Goal: Find specific page/section: Find specific page/section

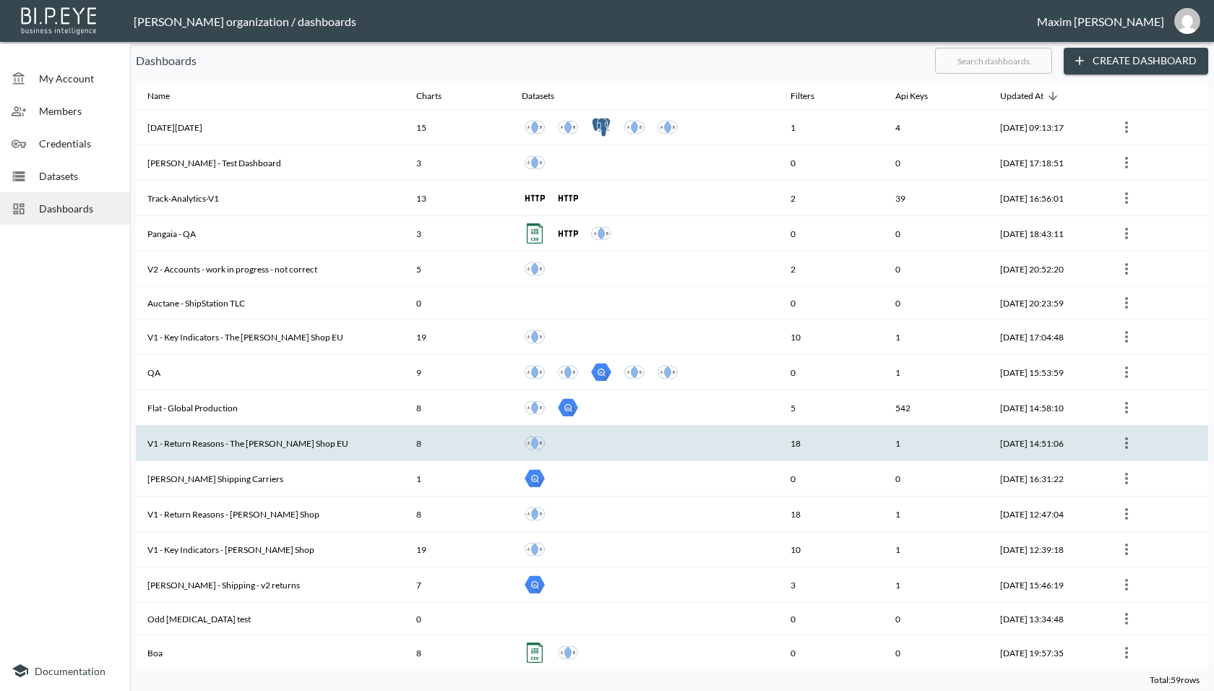
click at [314, 442] on th "V1 - Return Reasons - The [PERSON_NAME] Shop EU" at bounding box center [270, 443] width 269 height 35
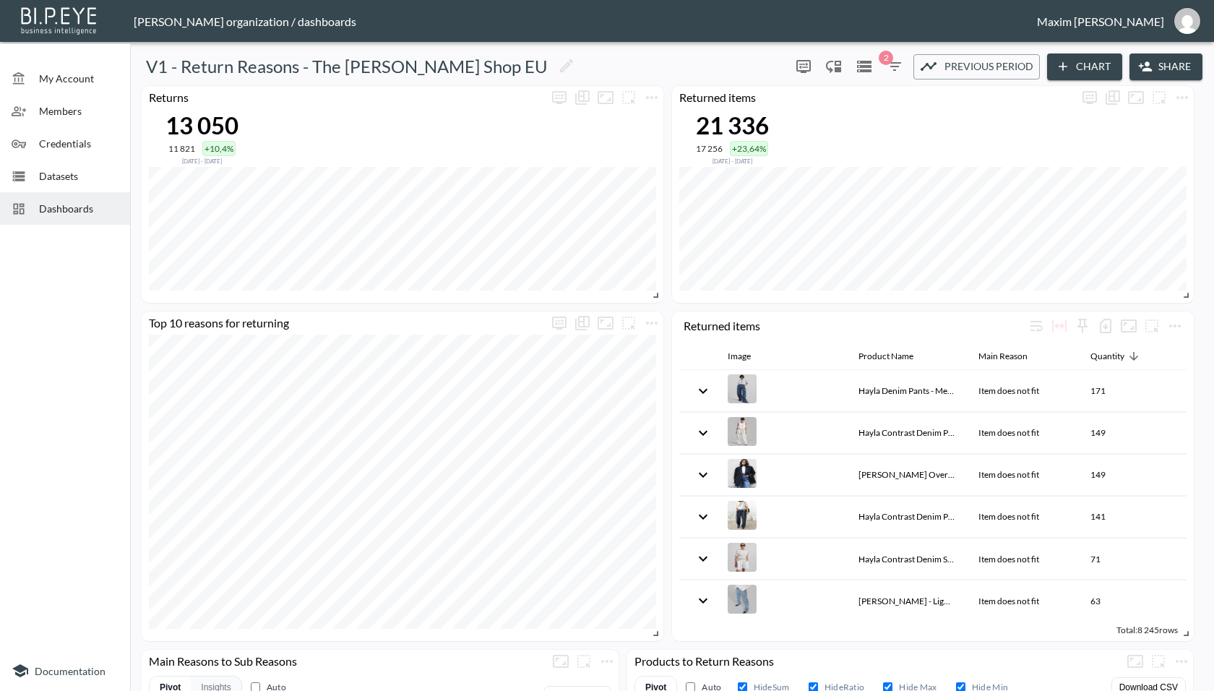
click at [83, 137] on span "Credentials" at bounding box center [78, 143] width 79 height 15
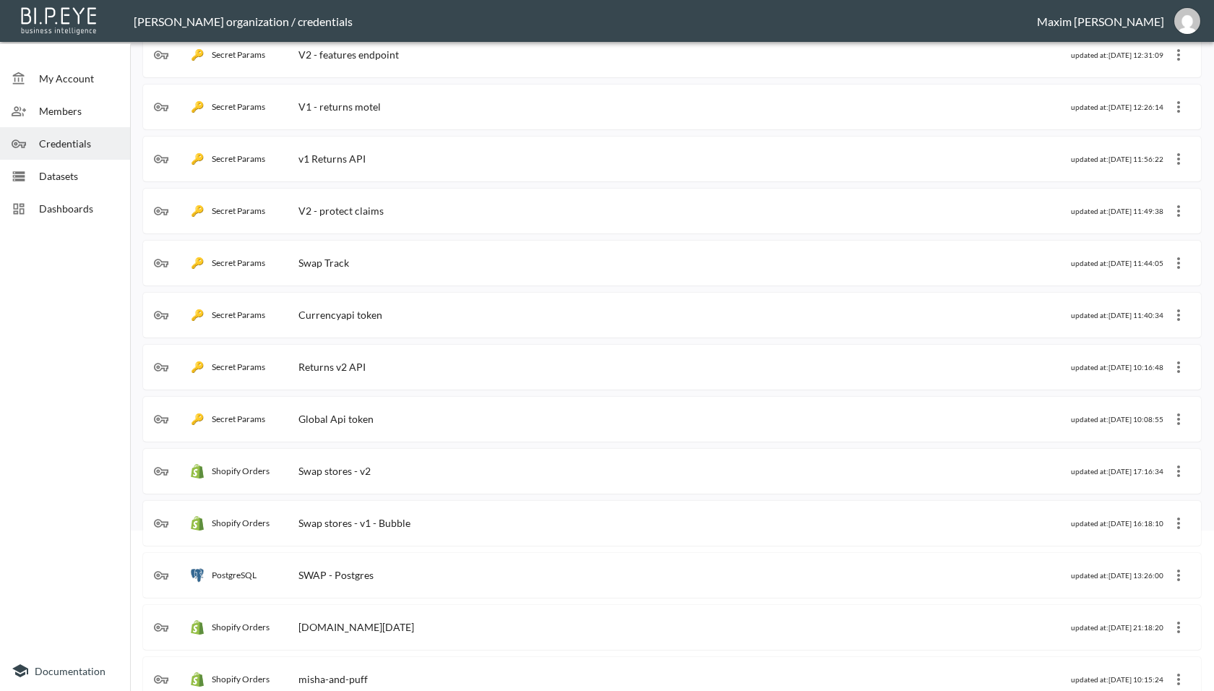
scroll to position [217, 0]
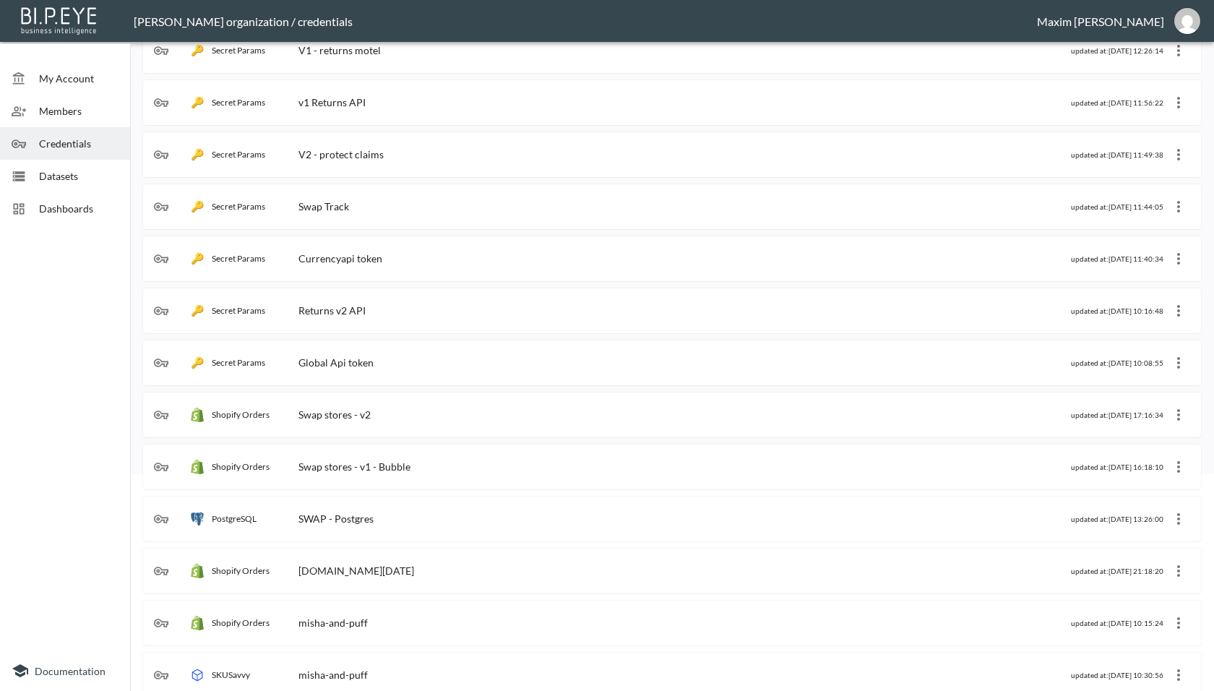
click at [397, 410] on div "Shopify Orders Swap stores - v2" at bounding box center [612, 415] width 917 height 14
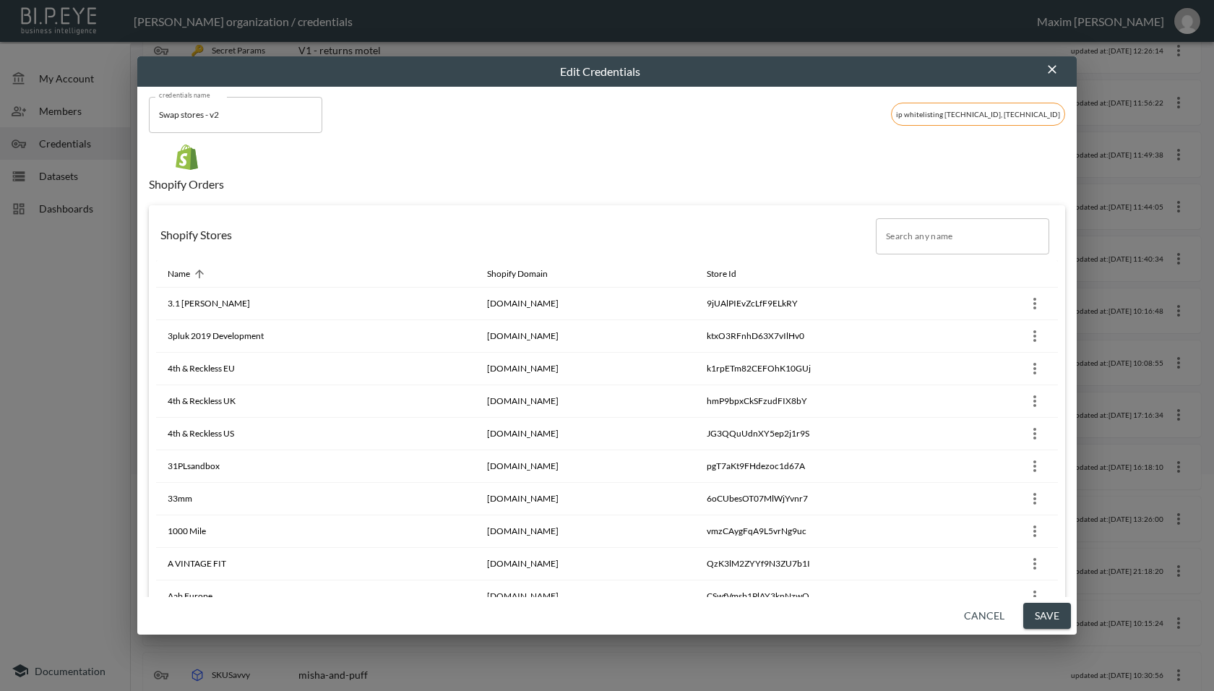
click at [891, 229] on input "Search any name" at bounding box center [962, 236] width 173 height 36
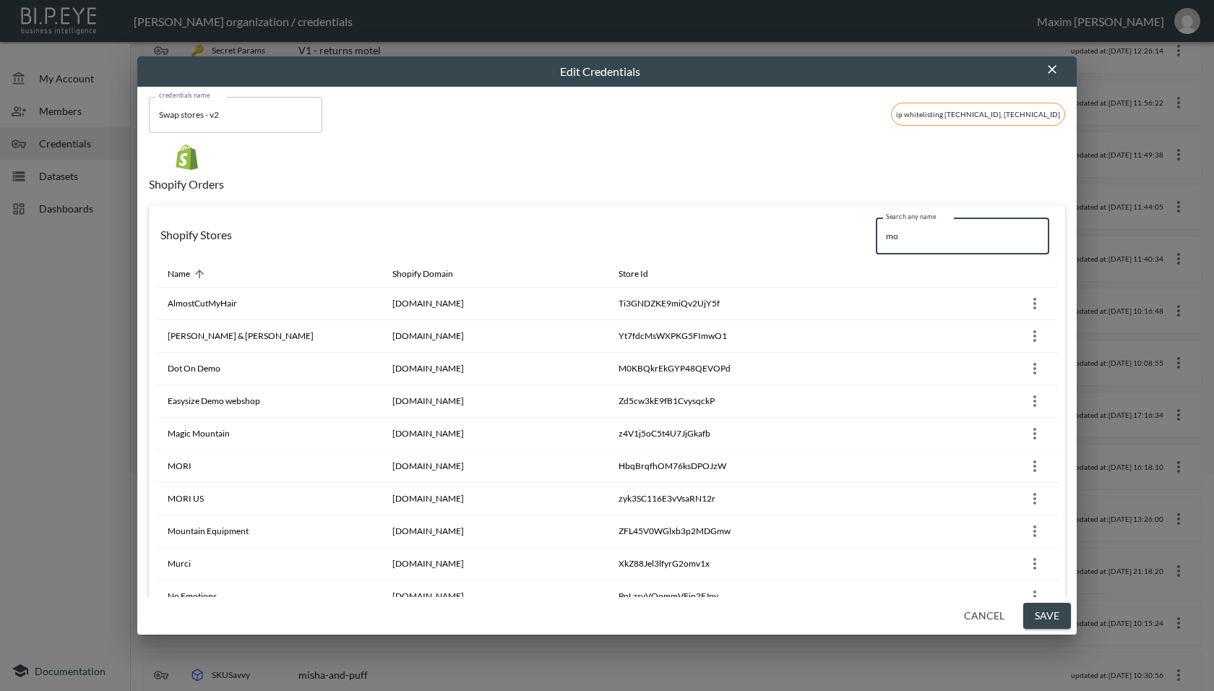
type input "m"
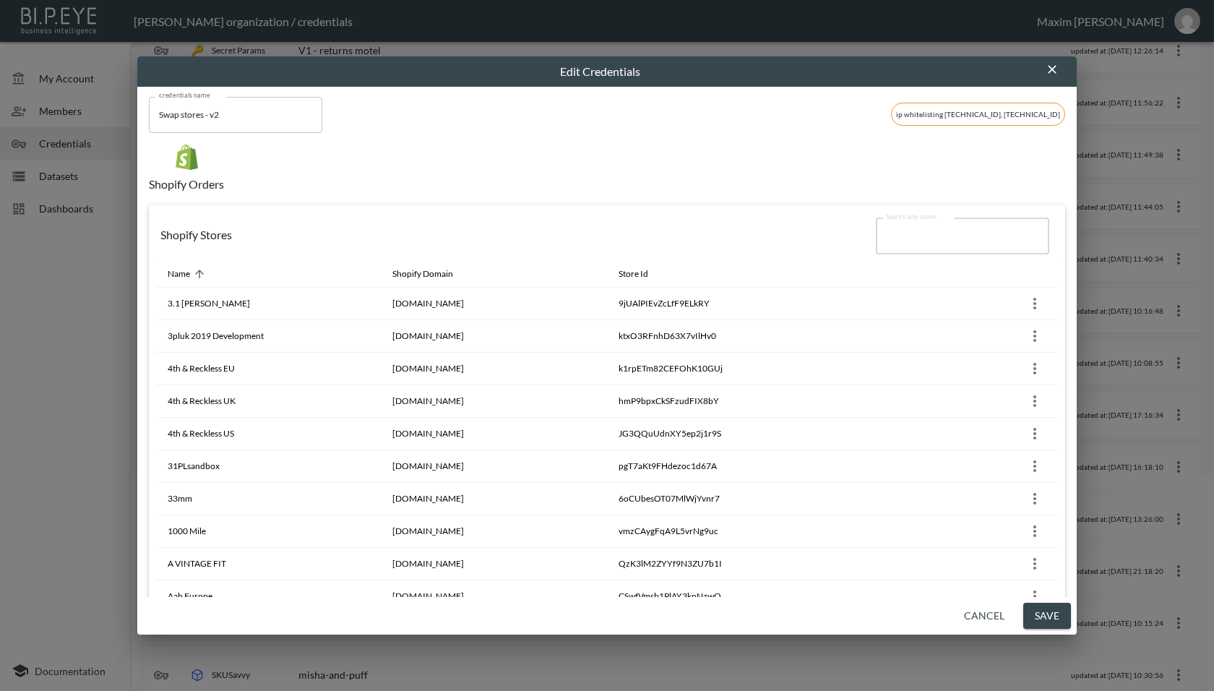
click at [978, 619] on button "Cancel" at bounding box center [984, 616] width 52 height 27
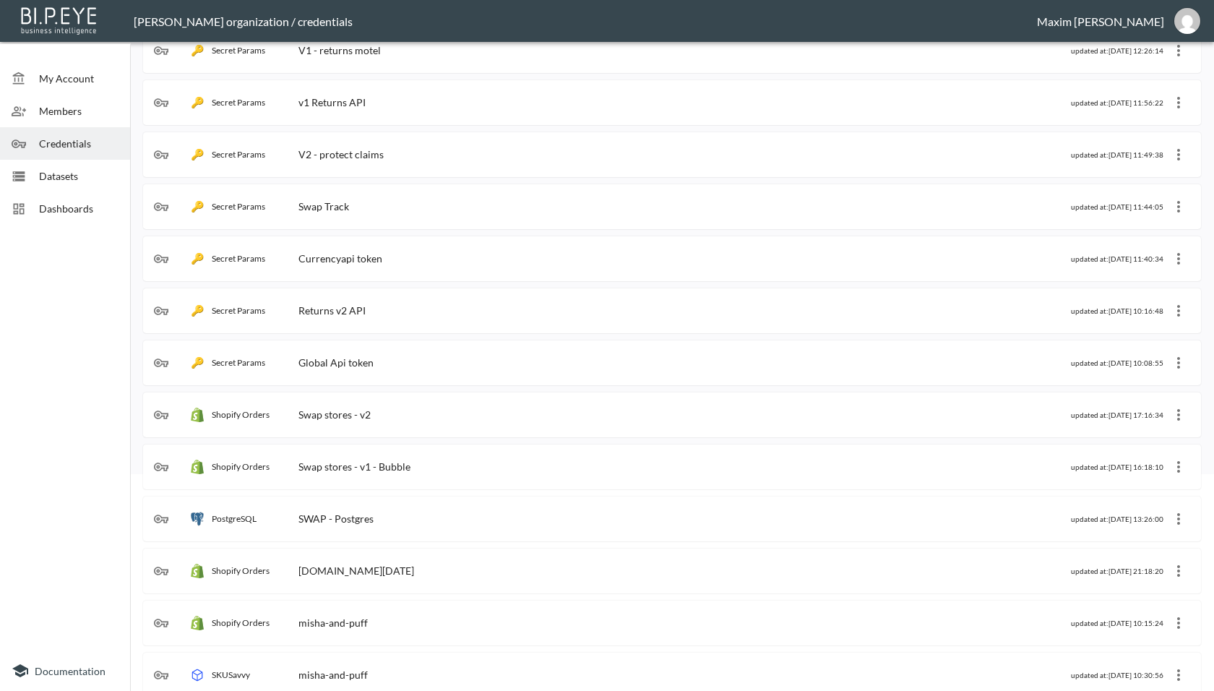
click at [436, 419] on div "Shopify Orders Swap stores - v2" at bounding box center [612, 415] width 917 height 14
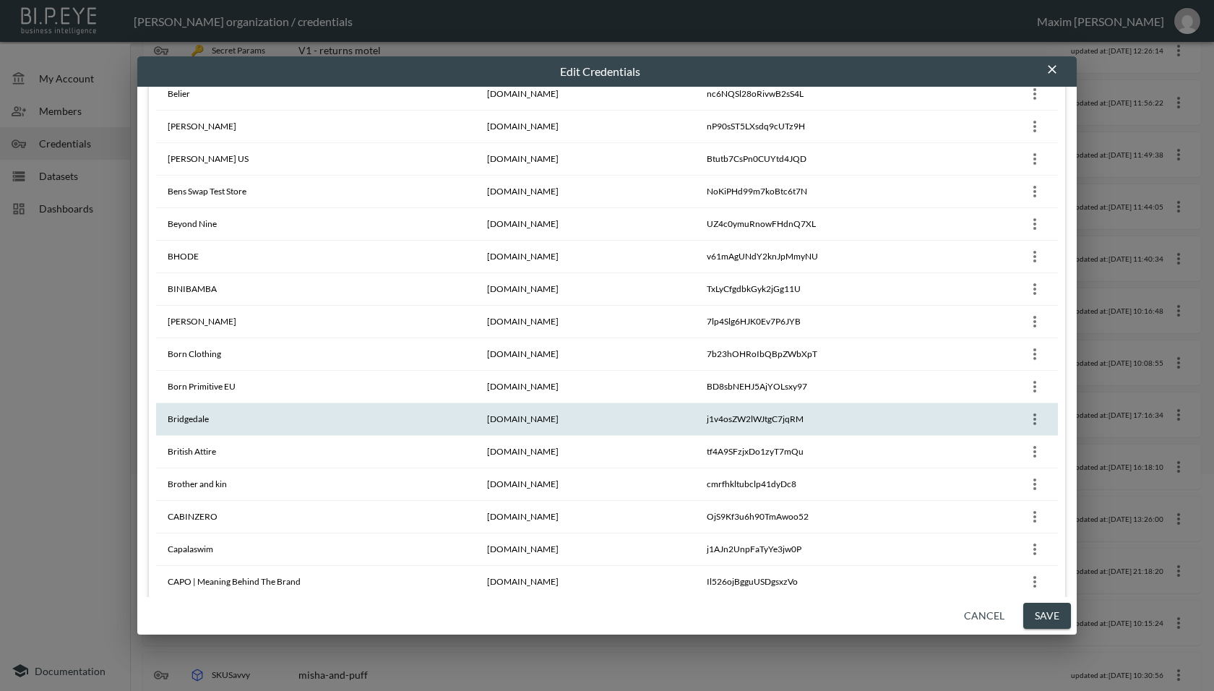
scroll to position [1719, 0]
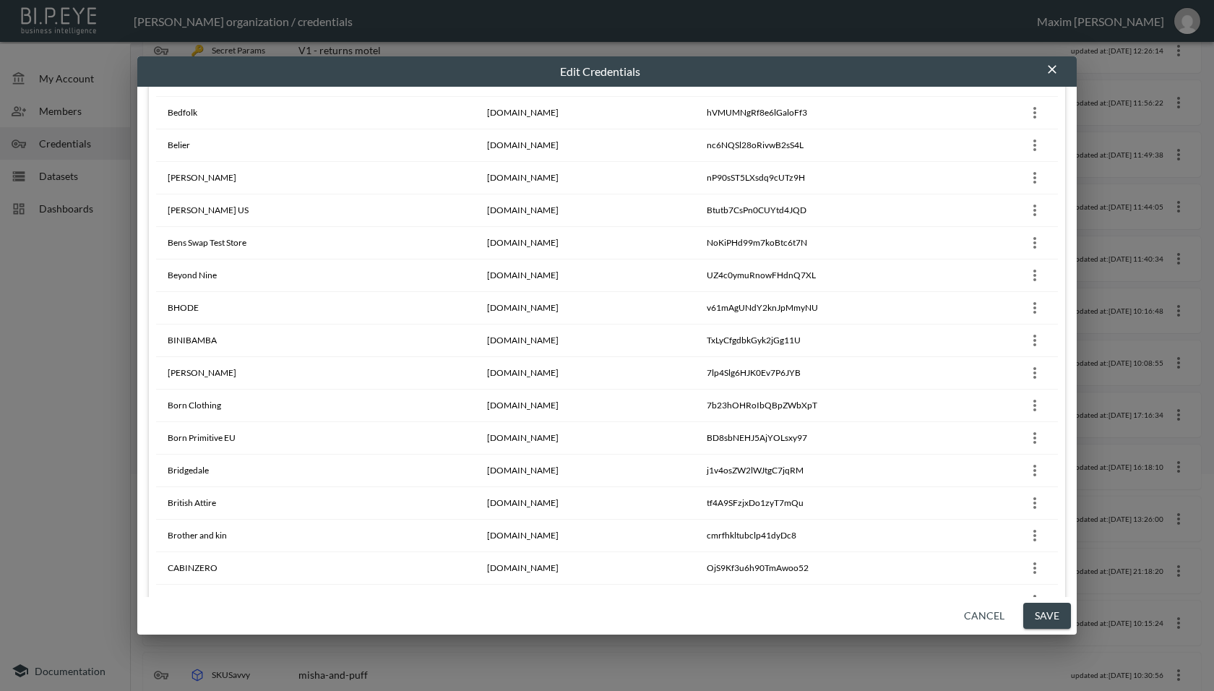
click at [977, 612] on button "Cancel" at bounding box center [984, 616] width 52 height 27
